Goal: Task Accomplishment & Management: Manage account settings

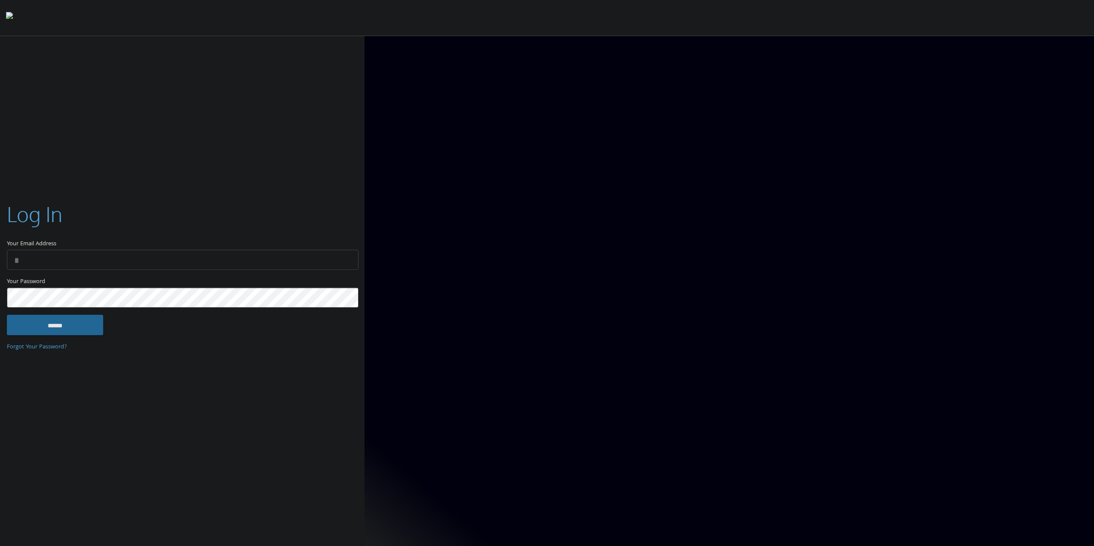
type input "**********"
click at [30, 330] on input "******" at bounding box center [55, 325] width 96 height 21
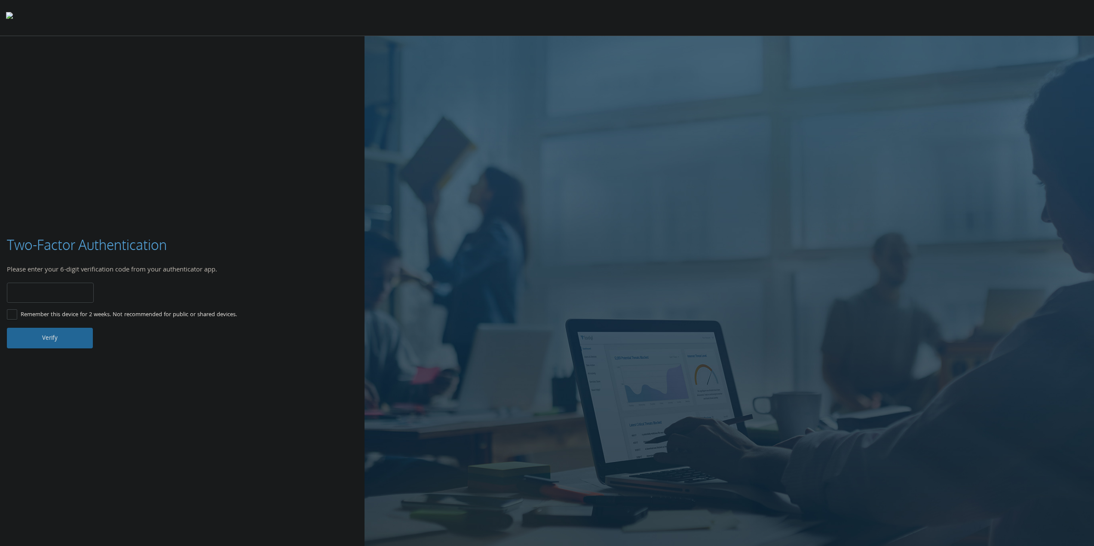
click at [79, 294] on input "number" at bounding box center [50, 293] width 87 height 20
type input "******"
